Goal: Navigation & Orientation: Find specific page/section

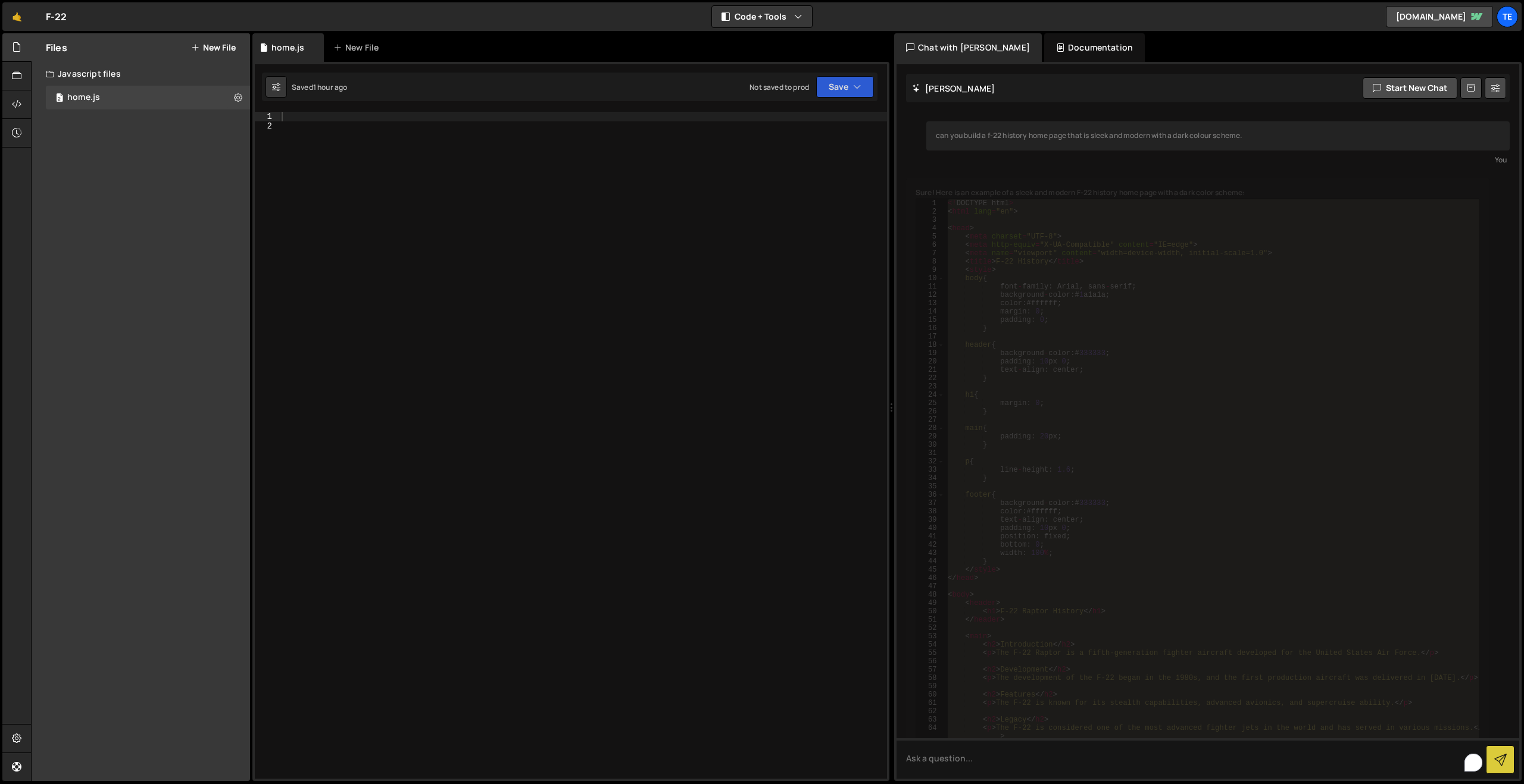
scroll to position [37, 0]
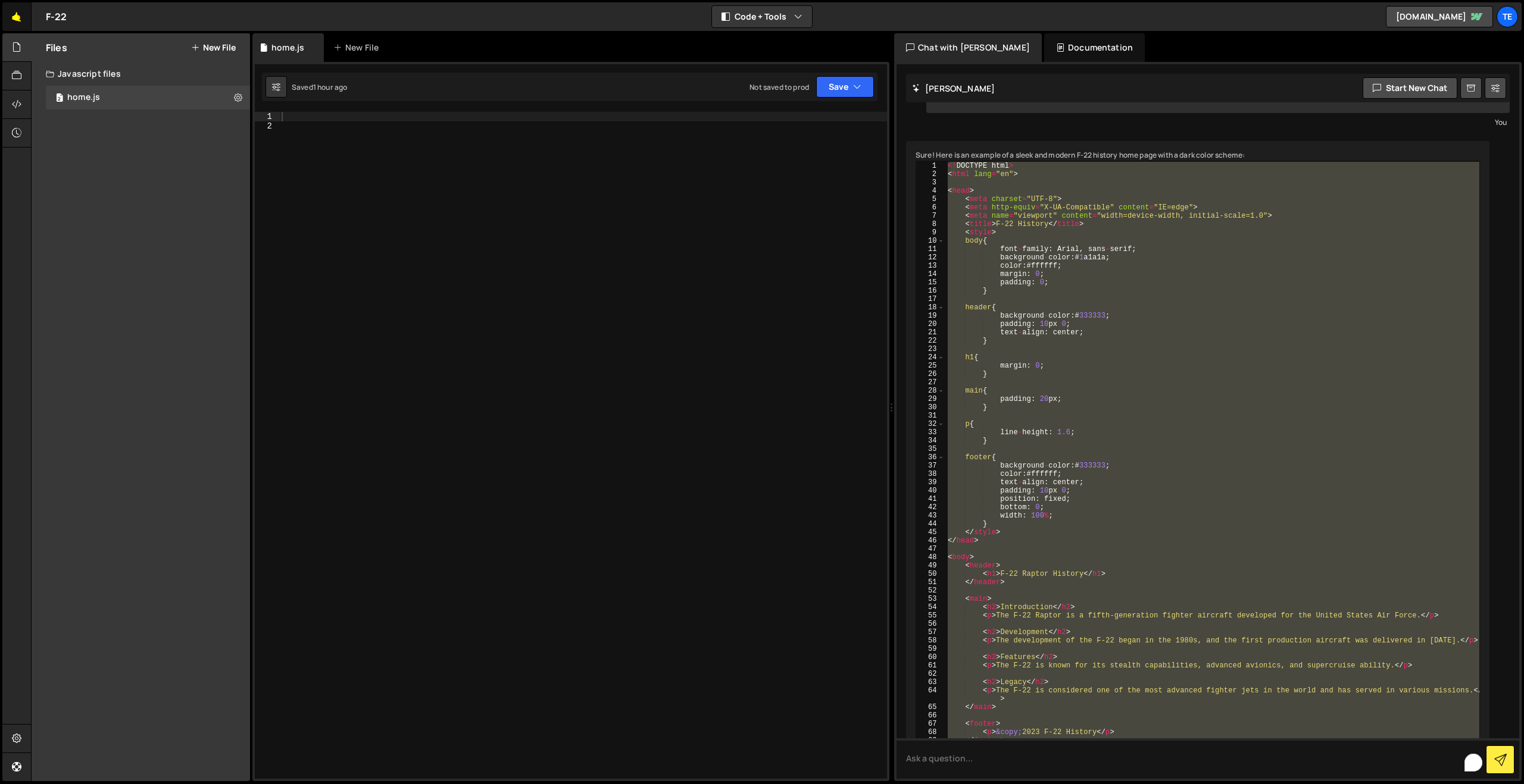
click at [12, 19] on link "🤙" at bounding box center [17, 17] width 29 height 29
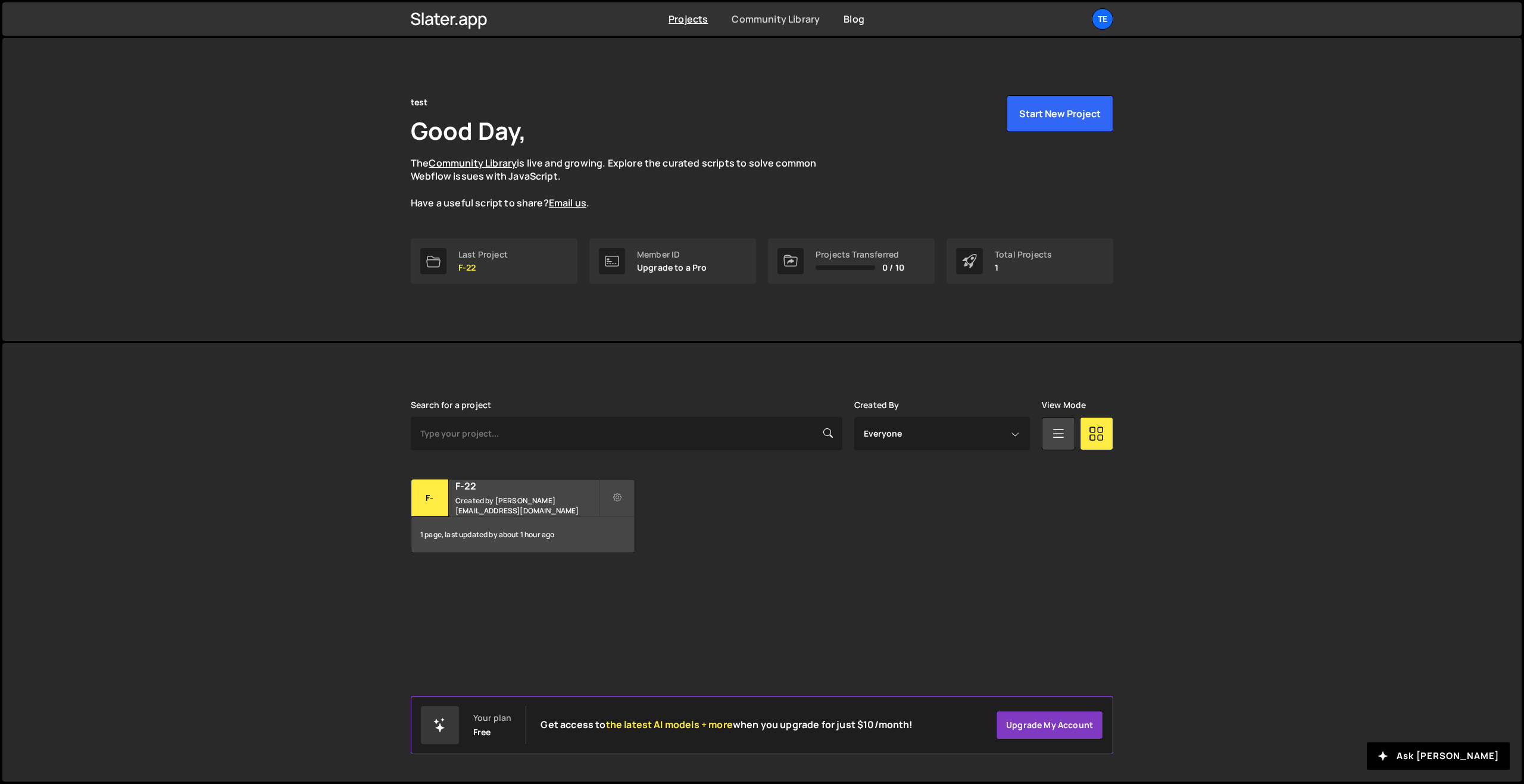
click at [762, 16] on link "Community Library" at bounding box center [776, 19] width 88 height 13
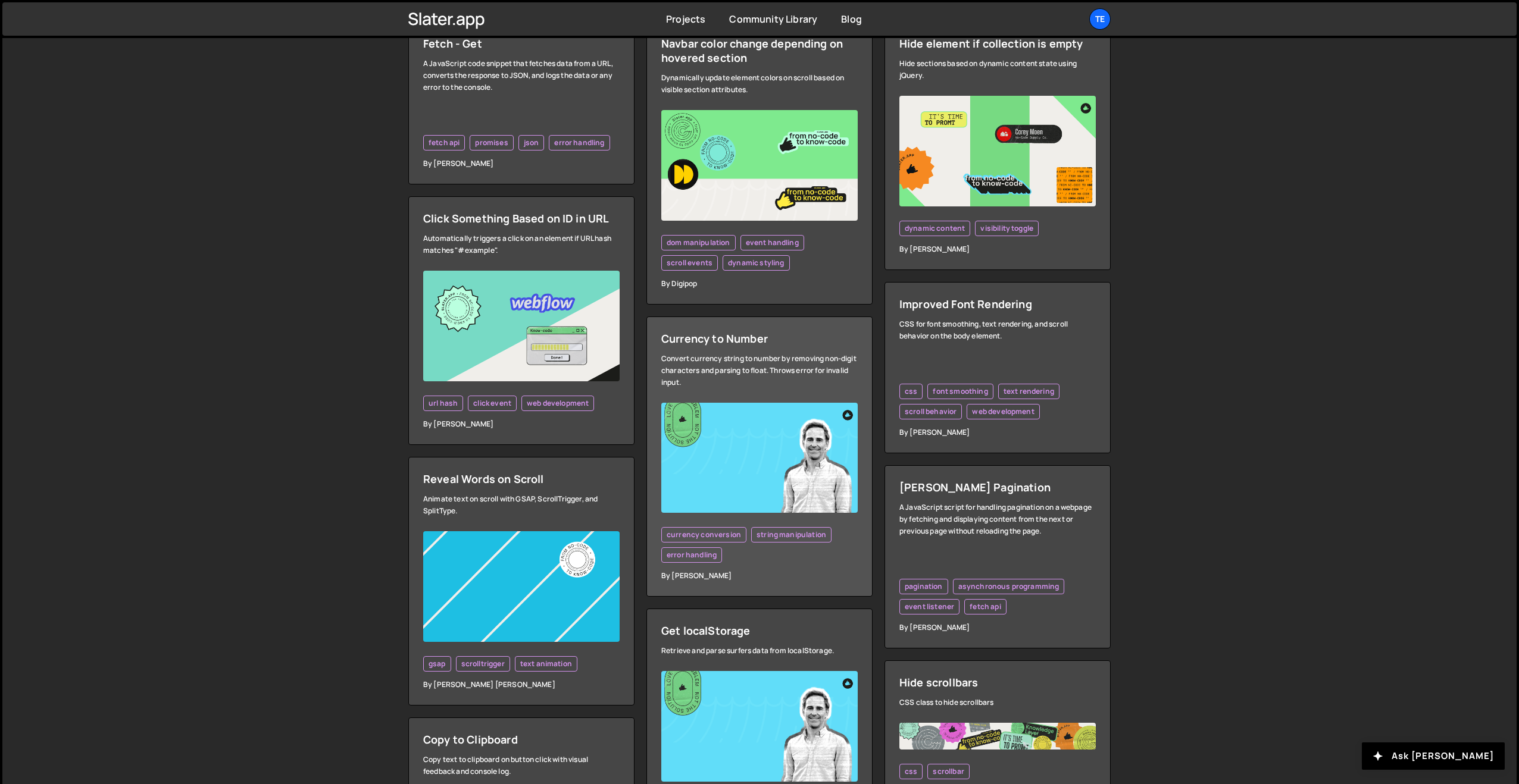
scroll to position [416, 0]
